Goal: Information Seeking & Learning: Learn about a topic

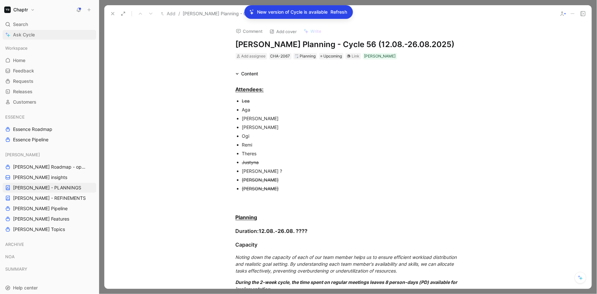
scroll to position [491, 29]
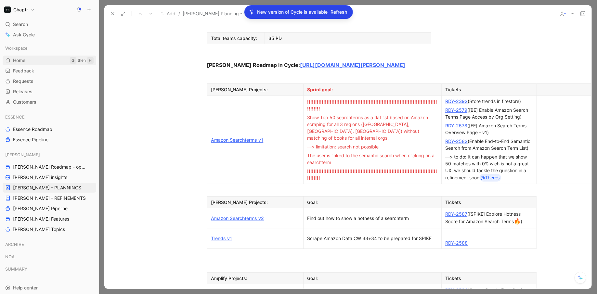
click at [37, 59] on link "Home G then H" at bounding box center [50, 61] width 94 height 10
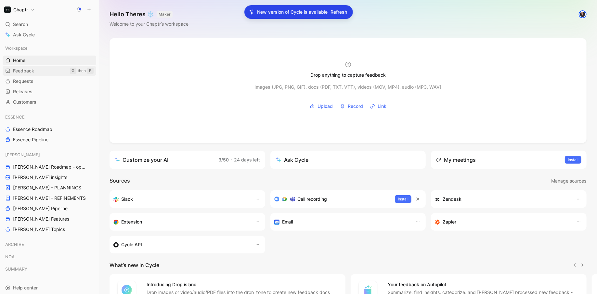
click at [38, 72] on link "Feedback G then F" at bounding box center [50, 71] width 94 height 10
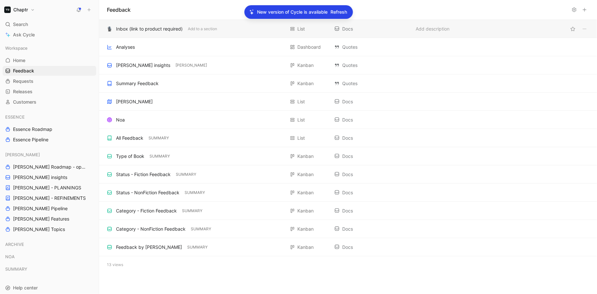
click at [162, 29] on div "Inbox (link to product required)" at bounding box center [149, 29] width 67 height 8
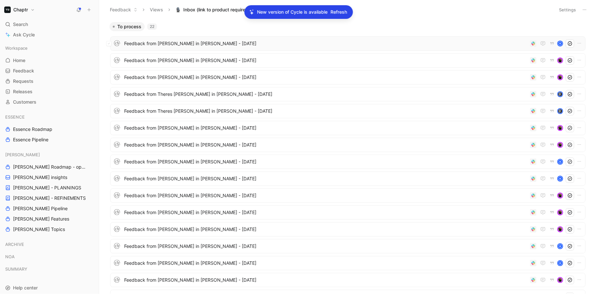
click at [211, 46] on span "Feedback from [PERSON_NAME] in [PERSON_NAME] - [DATE]" at bounding box center [325, 44] width 403 height 8
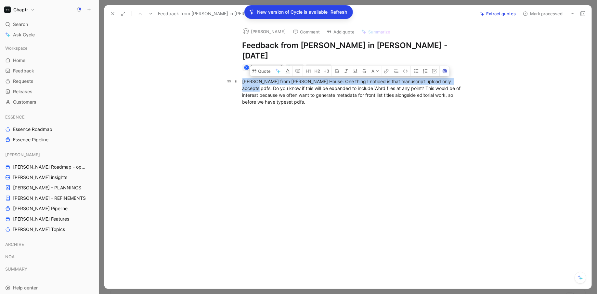
drag, startPoint x: 455, startPoint y: 70, endPoint x: 264, endPoint y: 67, distance: 190.7
click at [264, 76] on p "[PERSON_NAME] from [PERSON_NAME] House: One thing I noticed is that manuscript …" at bounding box center [354, 91] width 249 height 31
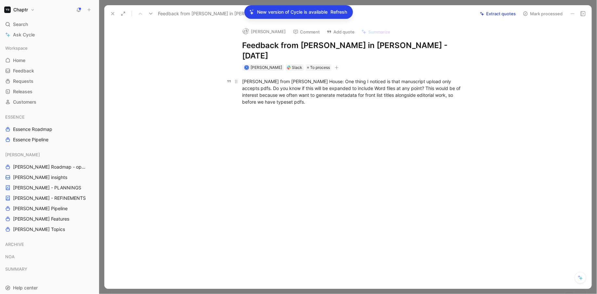
click at [264, 76] on p "[PERSON_NAME] from [PERSON_NAME] House: One thing I noticed is that manuscript …" at bounding box center [354, 91] width 249 height 31
click at [264, 68] on button "button" at bounding box center [263, 73] width 10 height 10
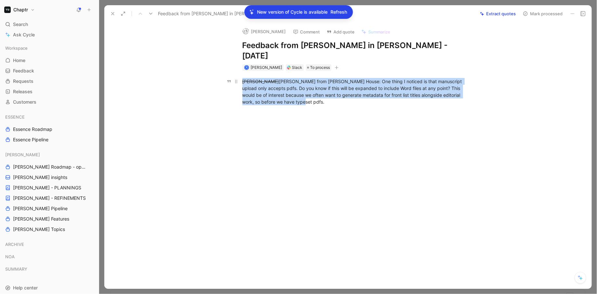
click at [264, 76] on p "[PERSON_NAME] from [PERSON_NAME] House: One thing I noticed is that manuscript …" at bounding box center [354, 91] width 249 height 31
click at [237, 80] on p "[PERSON_NAME] from [PERSON_NAME] House: One thing I noticed is that manuscript …" at bounding box center [354, 91] width 249 height 31
